Goal: Navigation & Orientation: Find specific page/section

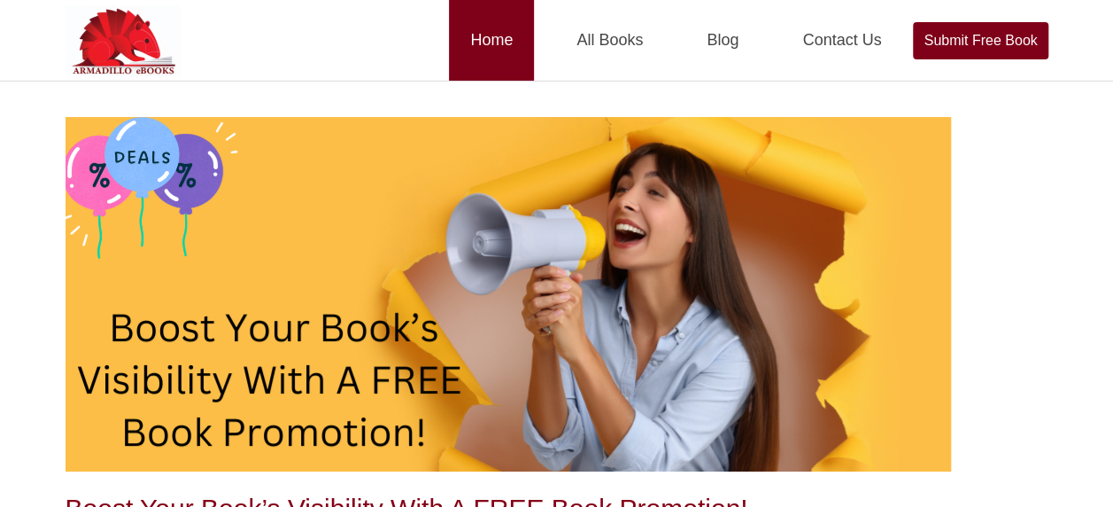
click at [501, 44] on link "Home" at bounding box center [491, 40] width 85 height 81
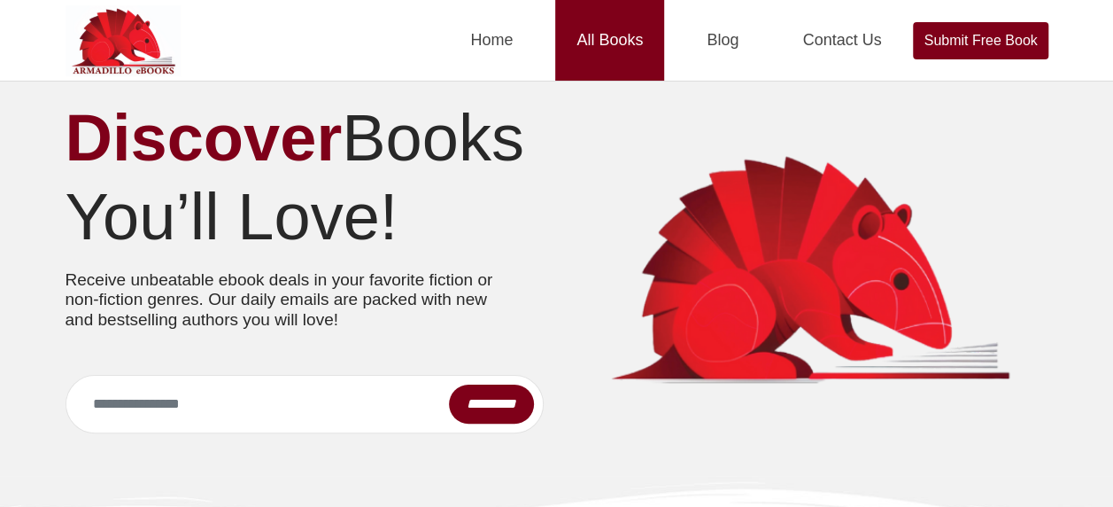
click at [600, 38] on link "All Books" at bounding box center [609, 40] width 109 height 81
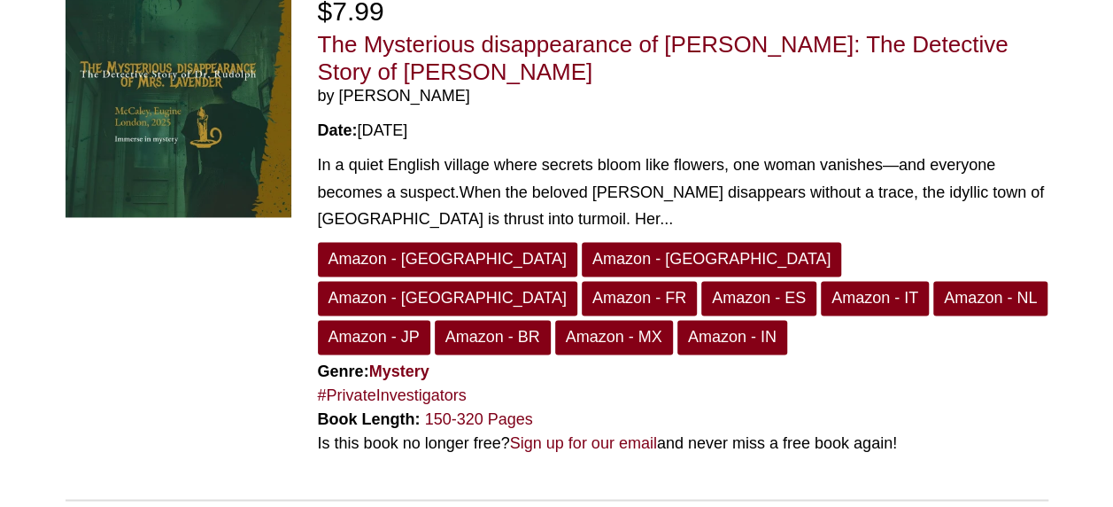
scroll to position [4605, 0]
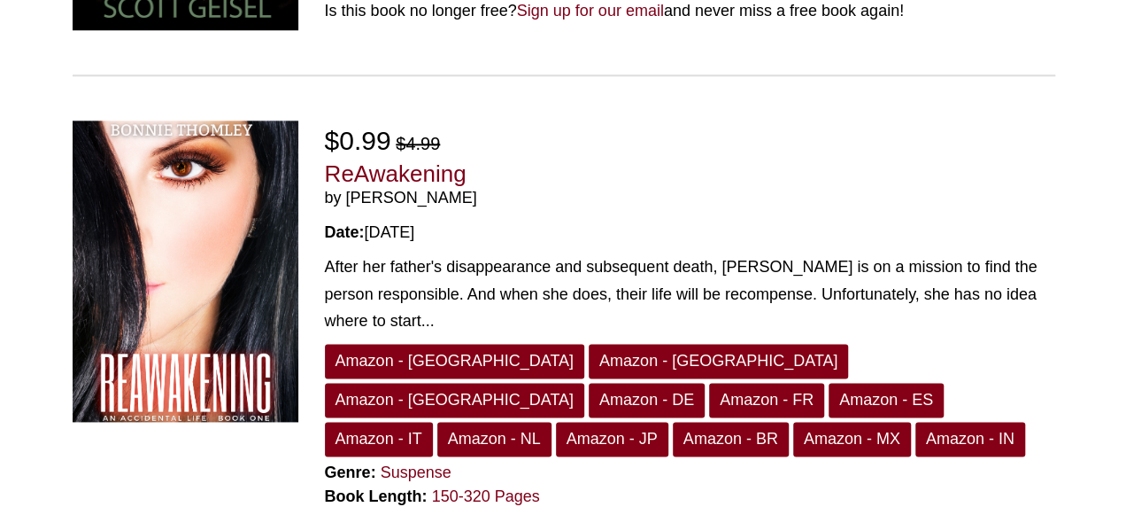
scroll to position [443, 0]
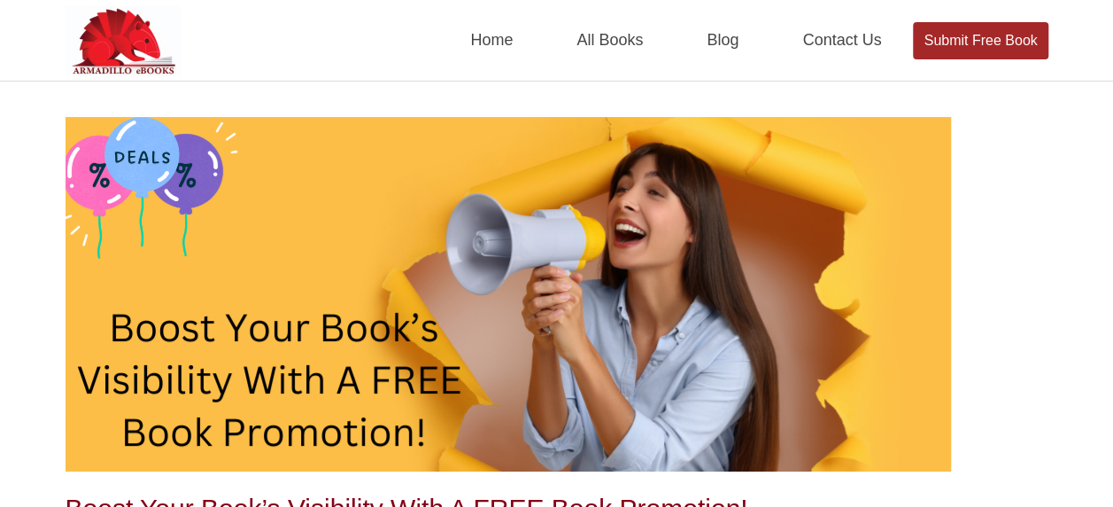
click at [964, 35] on link "Submit Free Book" at bounding box center [980, 40] width 135 height 37
